Goal: Transaction & Acquisition: Obtain resource

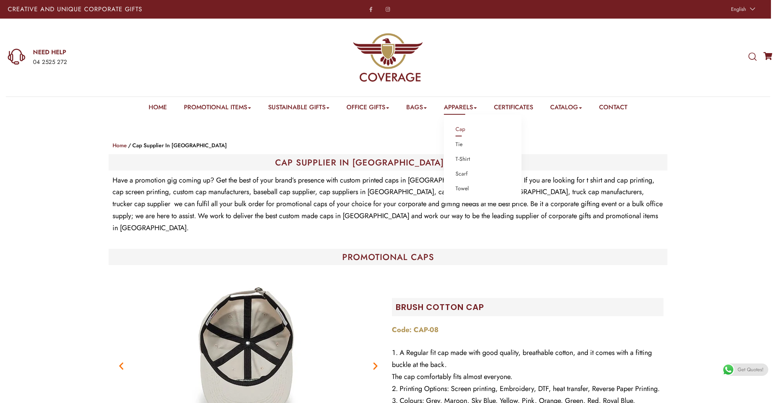
click at [462, 130] on link "Cap" at bounding box center [460, 130] width 10 height 10
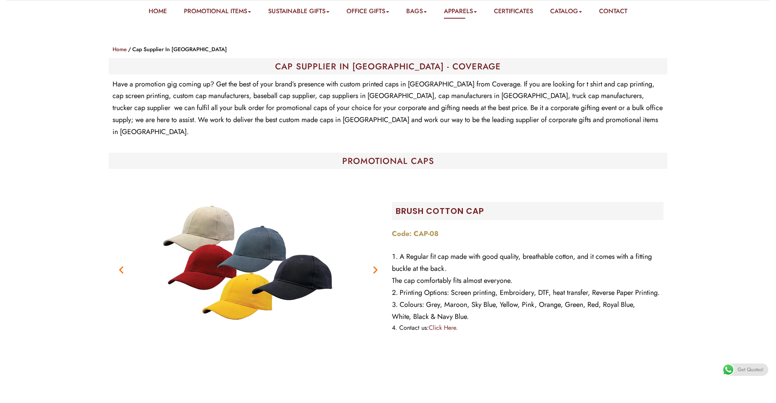
scroll to position [140, 0]
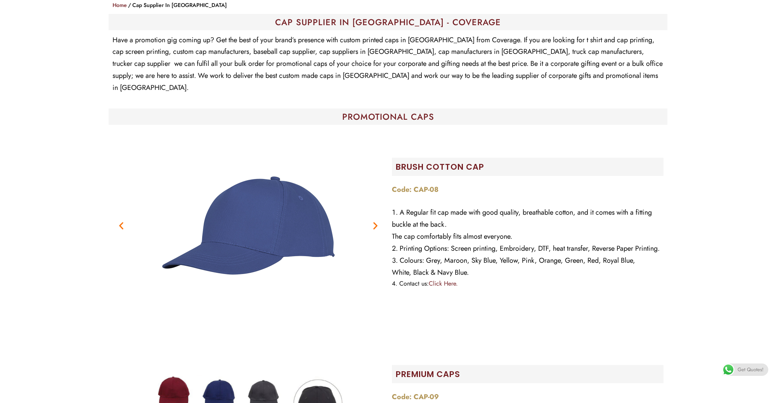
click at [375, 221] on icon "Next slide" at bounding box center [375, 226] width 10 height 10
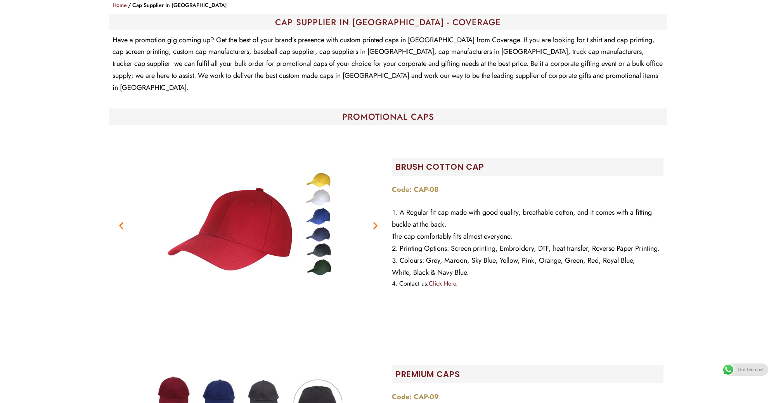
click at [375, 221] on icon "Next slide" at bounding box center [375, 226] width 10 height 10
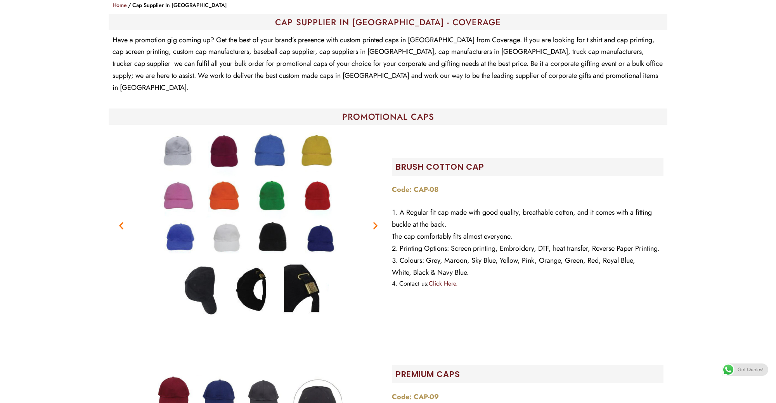
click at [249, 188] on img "7 / 7" at bounding box center [248, 226] width 194 height 194
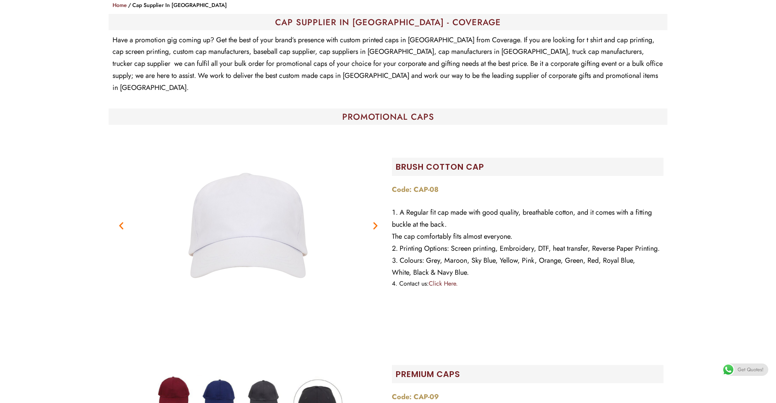
click at [124, 221] on icon "Previous slide" at bounding box center [121, 226] width 10 height 10
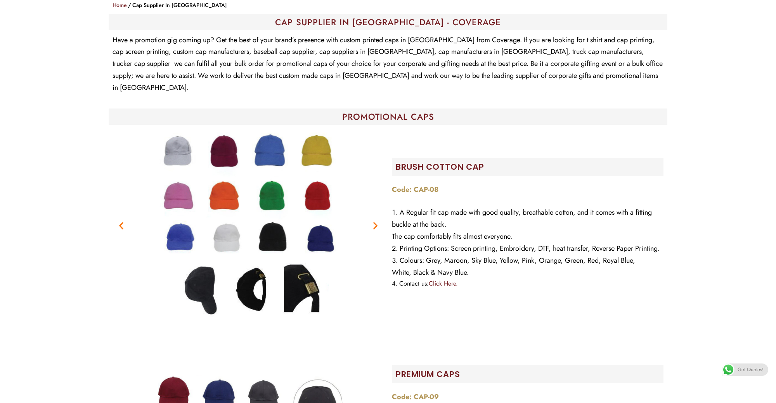
click at [211, 190] on img "7 / 7" at bounding box center [248, 226] width 194 height 194
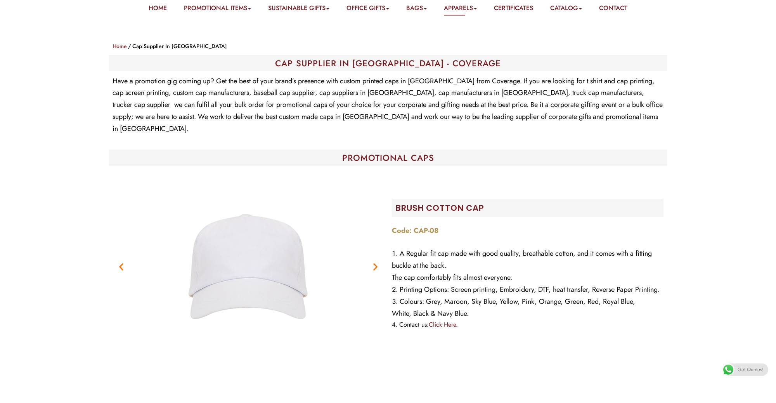
scroll to position [99, 0]
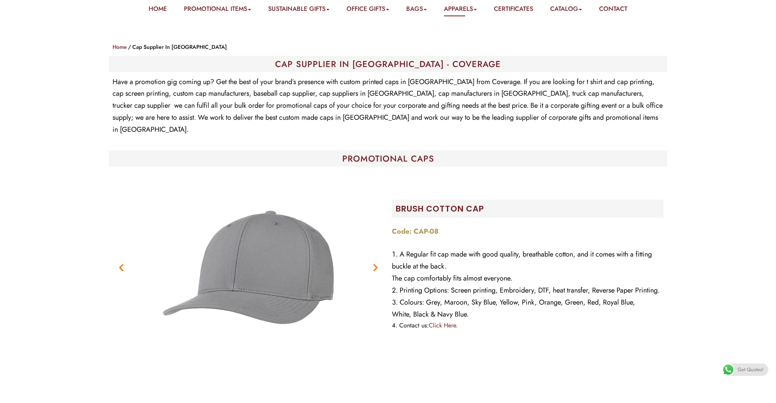
click at [445, 321] on link "Click Here." at bounding box center [443, 325] width 29 height 9
